Goal: Complete application form

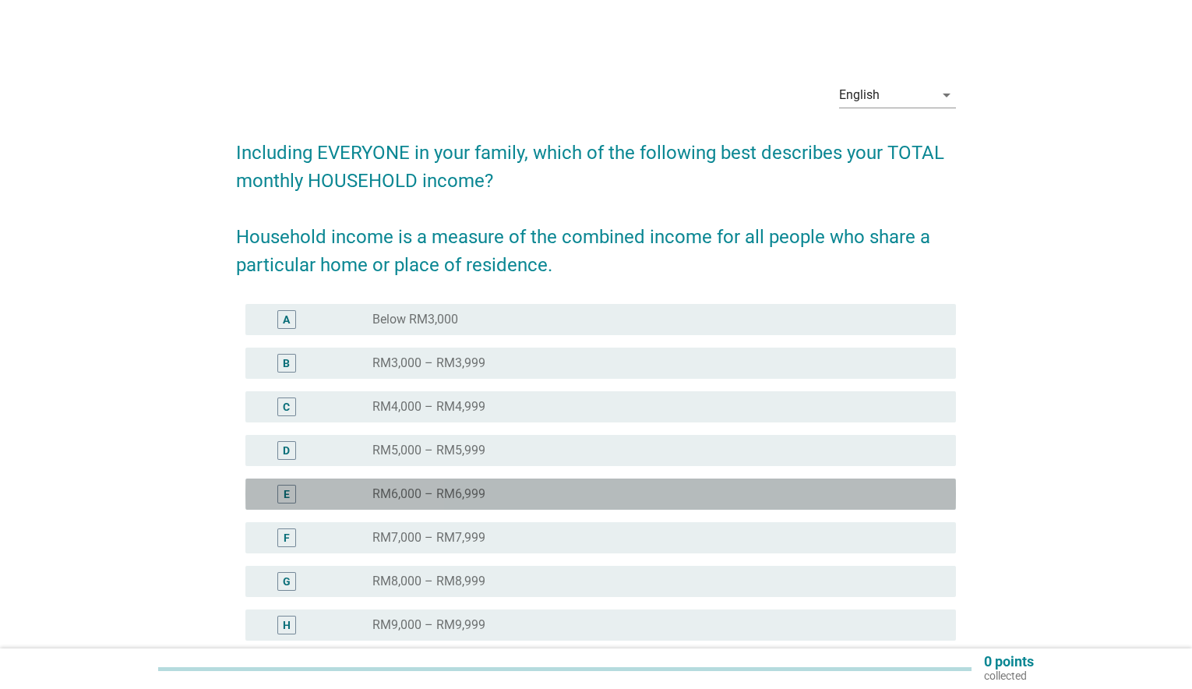
click at [408, 491] on label "RM6,000 – RM6,999" at bounding box center [428, 494] width 113 height 16
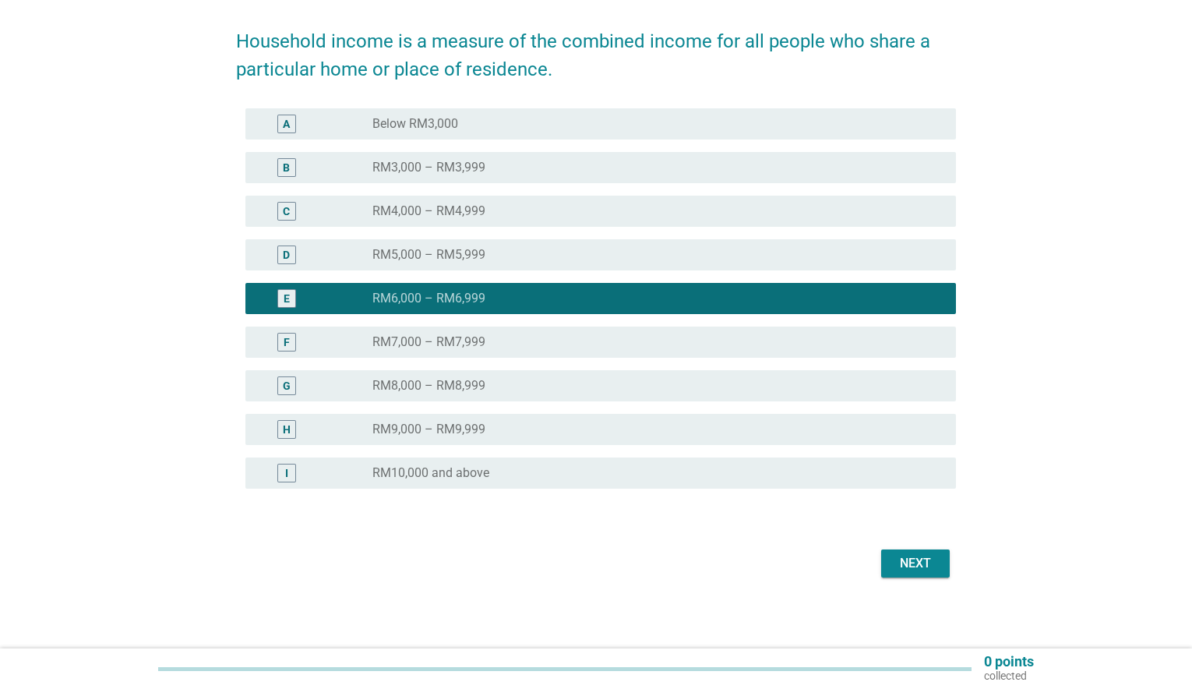
scroll to position [199, 0]
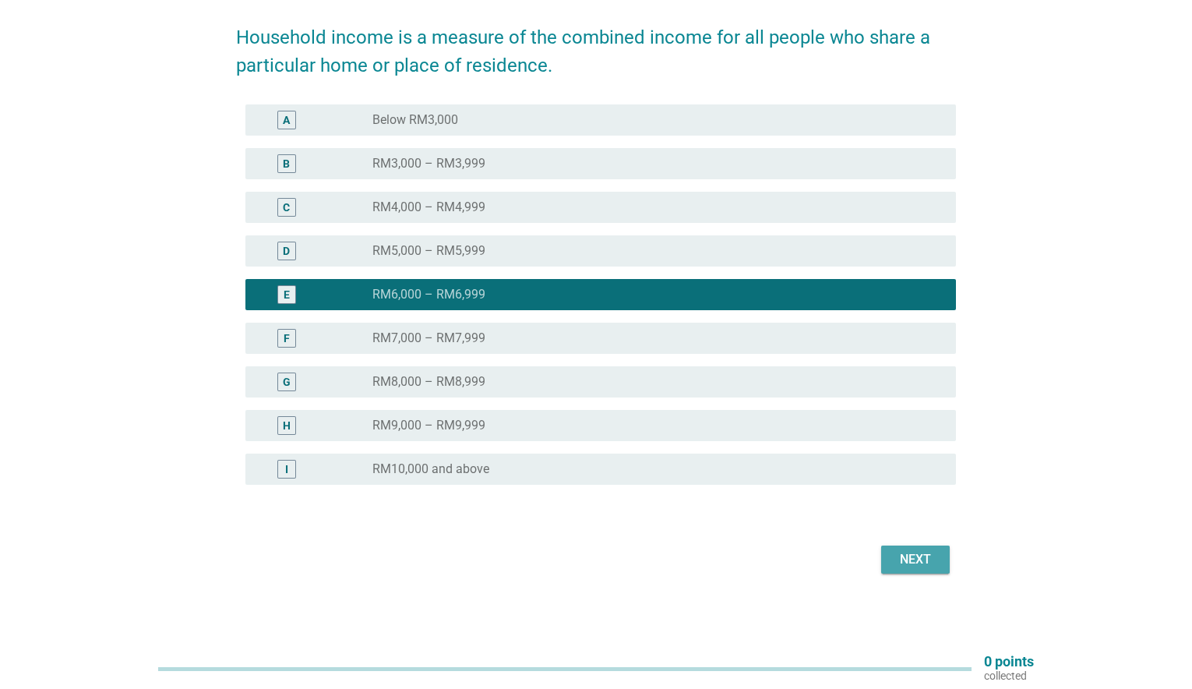
click at [927, 562] on div "Next" at bounding box center [916, 559] width 44 height 19
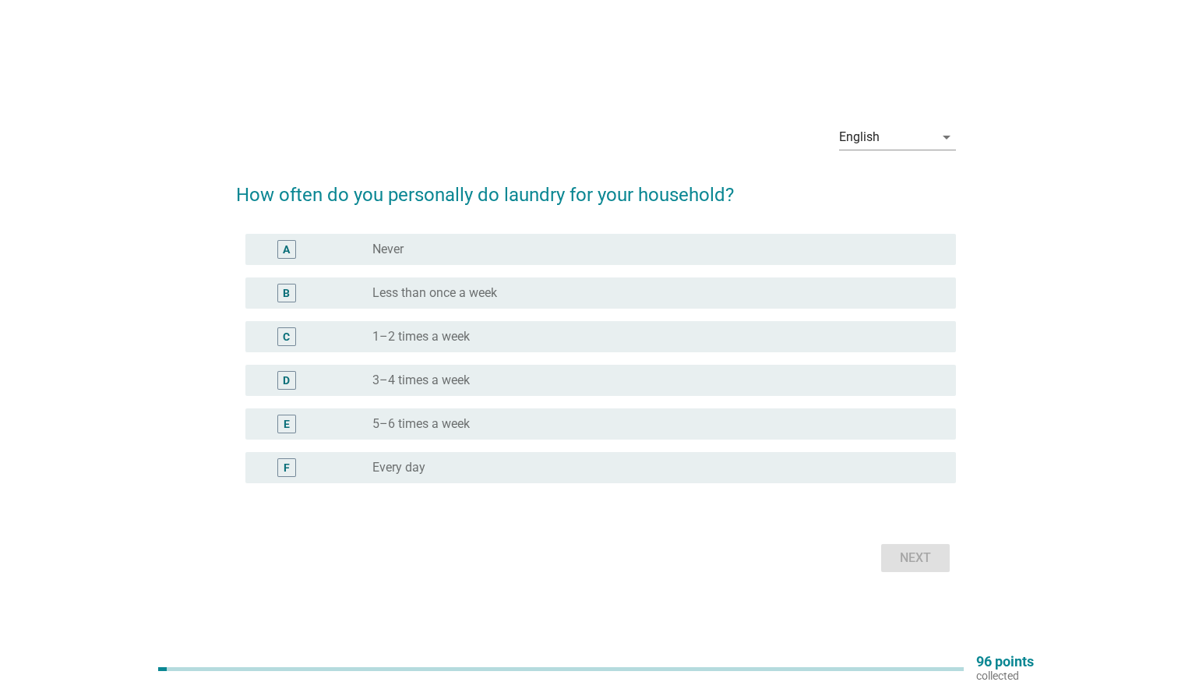
click at [396, 333] on label "1–2 times a week" at bounding box center [420, 337] width 97 height 16
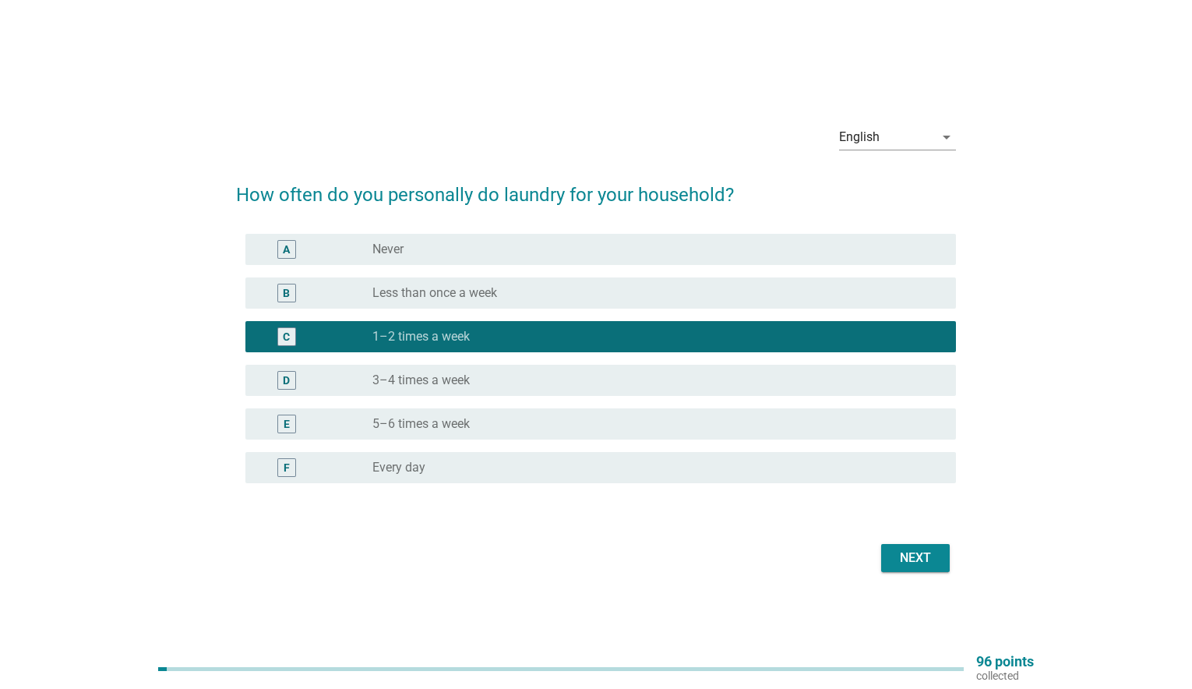
click at [925, 559] on div "Next" at bounding box center [916, 558] width 44 height 19
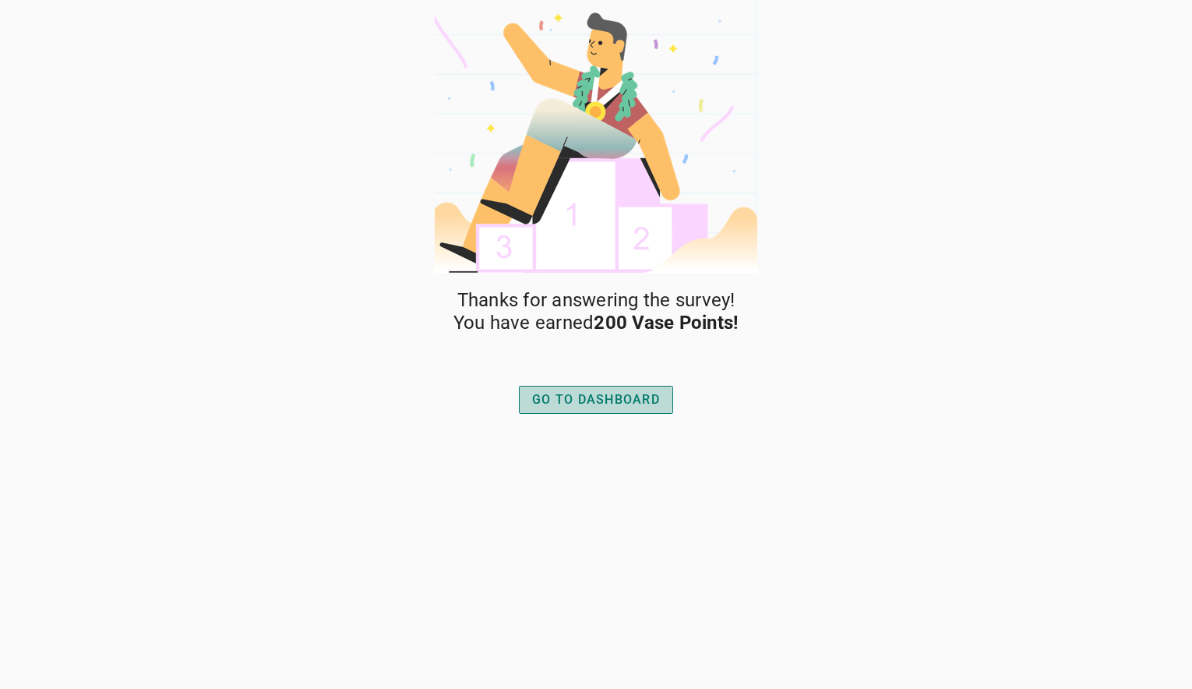
click at [612, 394] on div "GO TO DASHBOARD" at bounding box center [596, 399] width 128 height 19
